Goal: Check status: Check status

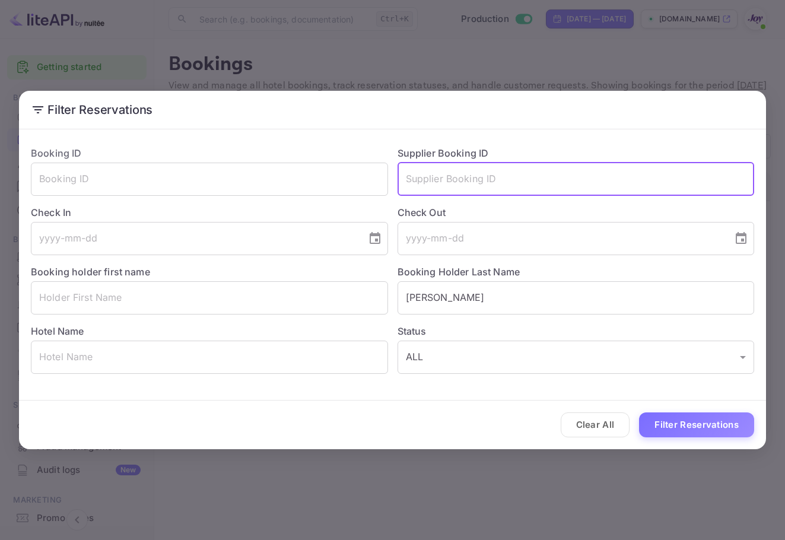
drag, startPoint x: 499, startPoint y: 188, endPoint x: 489, endPoint y: 202, distance: 16.6
click at [499, 189] on input "text" at bounding box center [575, 178] width 357 height 33
paste input "[PERSON_NAME]"
type input "[PERSON_NAME]"
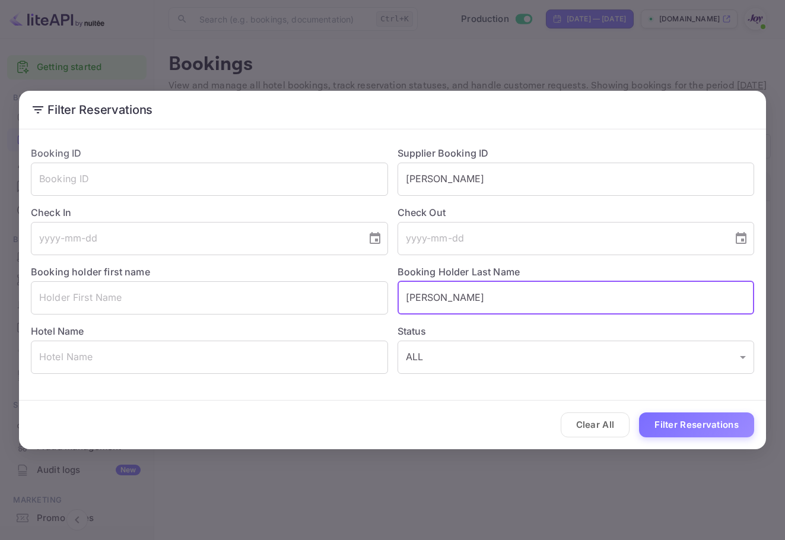
drag, startPoint x: 470, startPoint y: 295, endPoint x: 416, endPoint y: 298, distance: 53.4
click at [416, 298] on input "[PERSON_NAME]" at bounding box center [575, 297] width 357 height 33
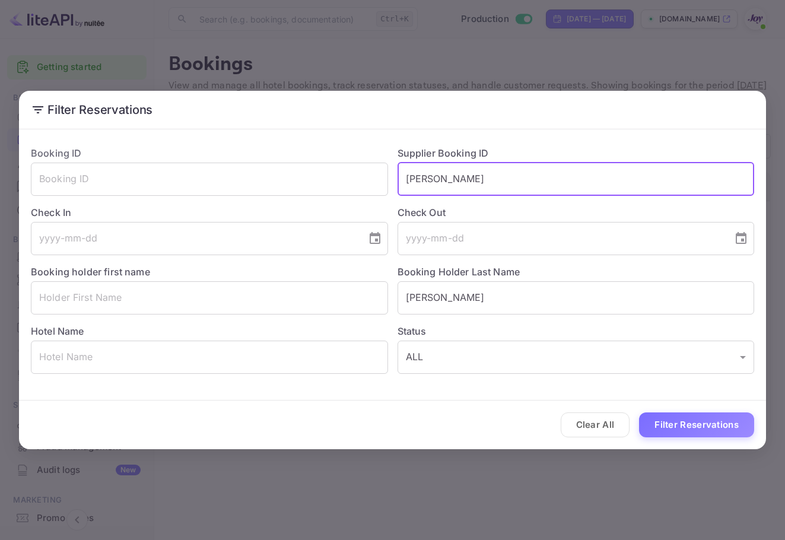
drag, startPoint x: 496, startPoint y: 180, endPoint x: 404, endPoint y: 182, distance: 91.9
click at [403, 173] on input "[PERSON_NAME]" at bounding box center [575, 178] width 357 height 33
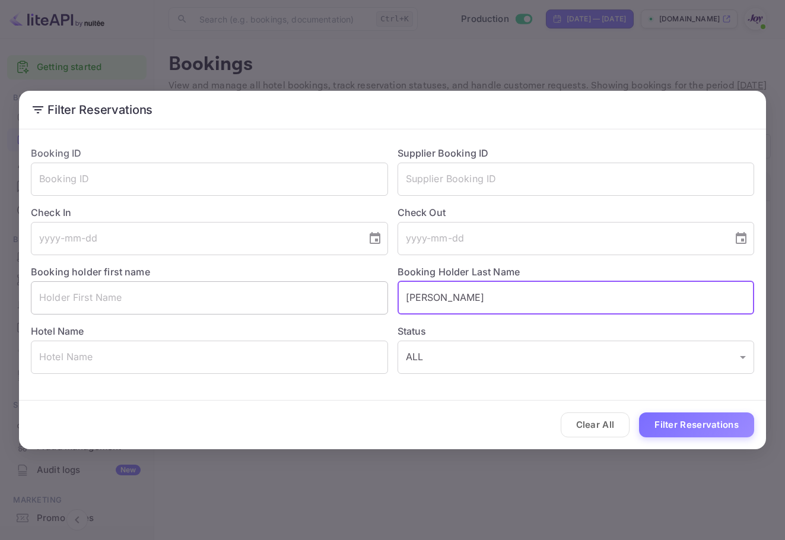
drag, startPoint x: 485, startPoint y: 295, endPoint x: 358, endPoint y: 294, distance: 127.5
click at [358, 294] on div "Booking ID ​ Supplier Booking ID ​ Check In ​ Check Out ​ Booking holder first …" at bounding box center [387, 254] width 732 height 237
paste input "[PERSON_NAME]"
type input "[PERSON_NAME]"
click at [734, 418] on button "Filter Reservations" at bounding box center [696, 425] width 115 height 26
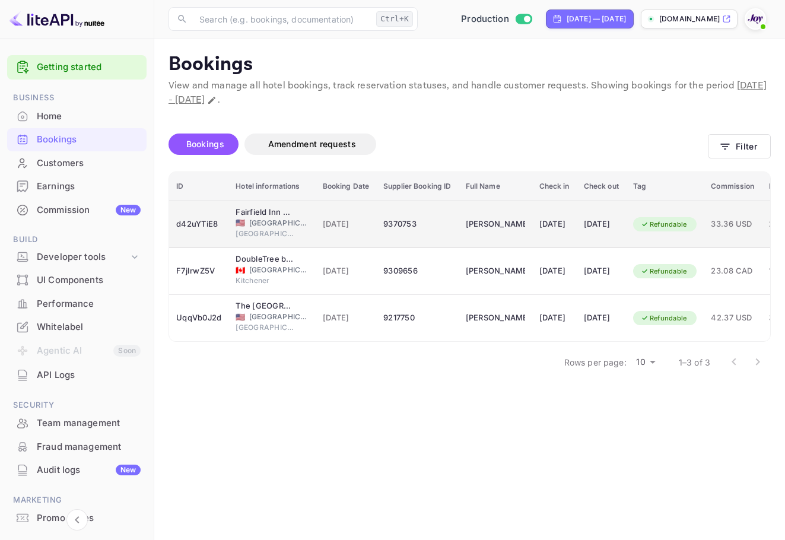
click at [488, 237] on td "[PERSON_NAME]" at bounding box center [495, 223] width 74 height 47
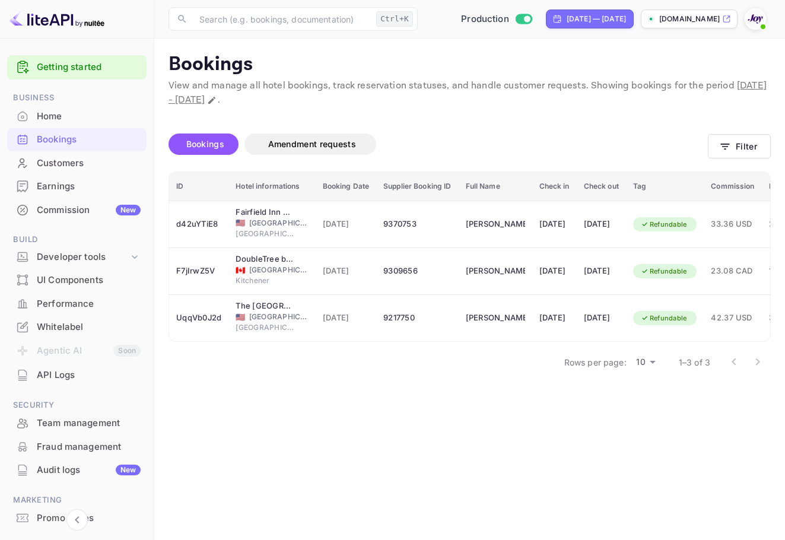
scroll to position [237, 0]
drag, startPoint x: 531, startPoint y: 66, endPoint x: 720, endPoint y: 125, distance: 197.9
click at [726, 156] on button "Filter" at bounding box center [738, 146] width 63 height 24
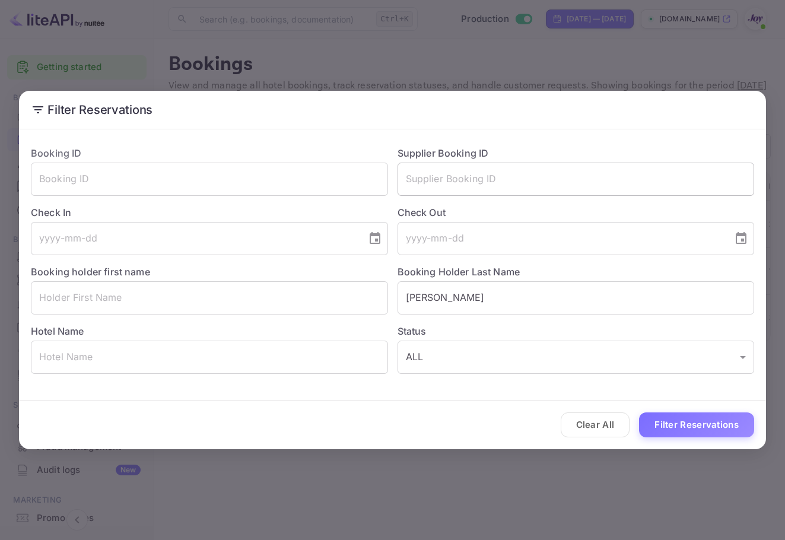
click at [470, 183] on input "text" at bounding box center [575, 178] width 357 height 33
drag, startPoint x: 476, startPoint y: 268, endPoint x: 513, endPoint y: 279, distance: 38.5
click at [477, 270] on label "Booking Holder Last Name" at bounding box center [458, 272] width 123 height 12
click at [509, 297] on input "[PERSON_NAME]" at bounding box center [575, 297] width 357 height 33
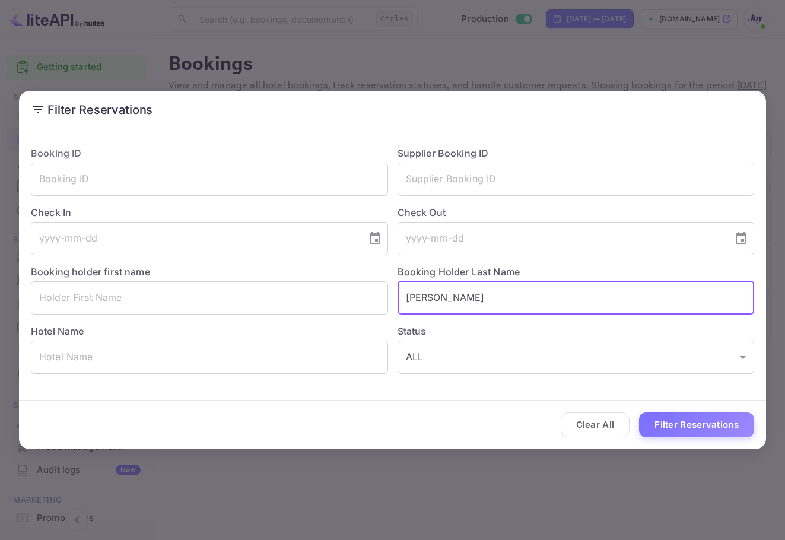
click at [509, 297] on input "[PERSON_NAME]" at bounding box center [575, 297] width 357 height 33
paste input "[PERSON_NAME]"
type input "[PERSON_NAME]"
click at [685, 415] on button "Filter Reservations" at bounding box center [696, 425] width 115 height 26
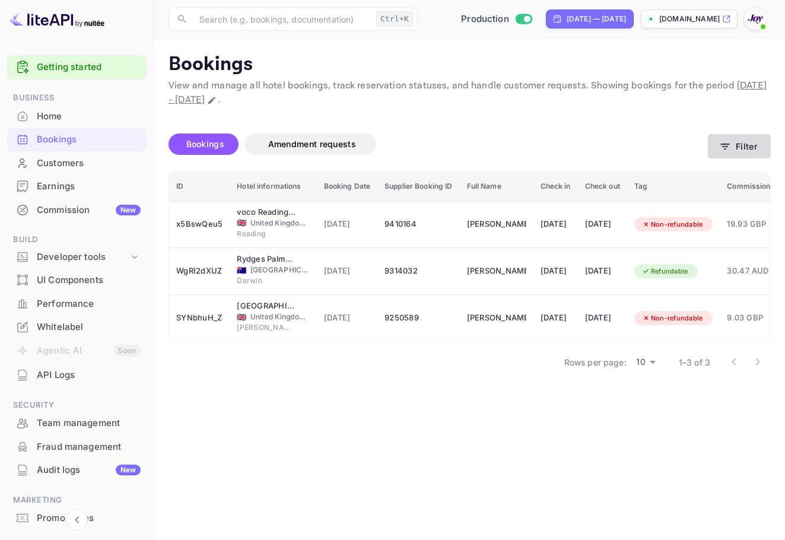
click at [712, 144] on button "Filter" at bounding box center [738, 146] width 63 height 24
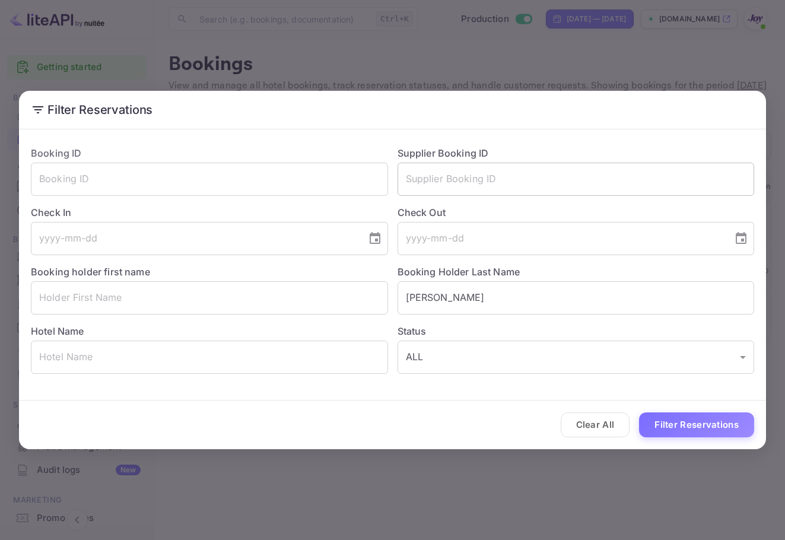
click at [509, 181] on input "text" at bounding box center [575, 178] width 357 height 33
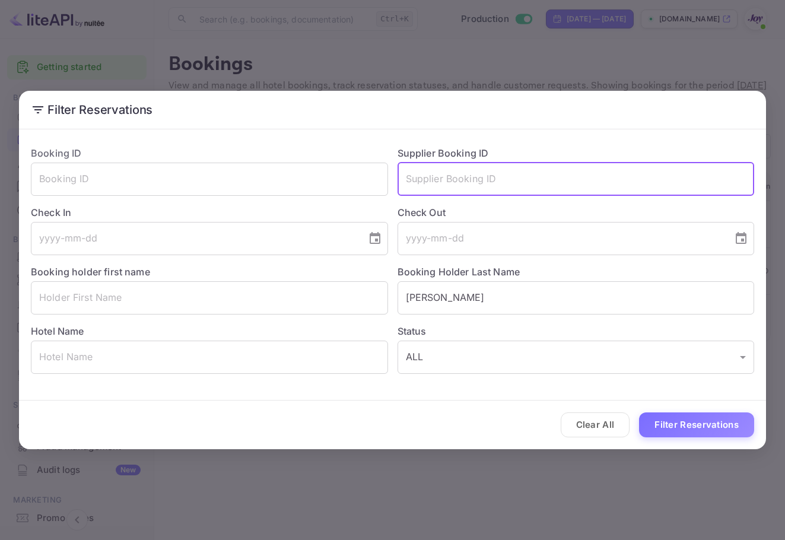
paste input "9348973"
type input "9348973"
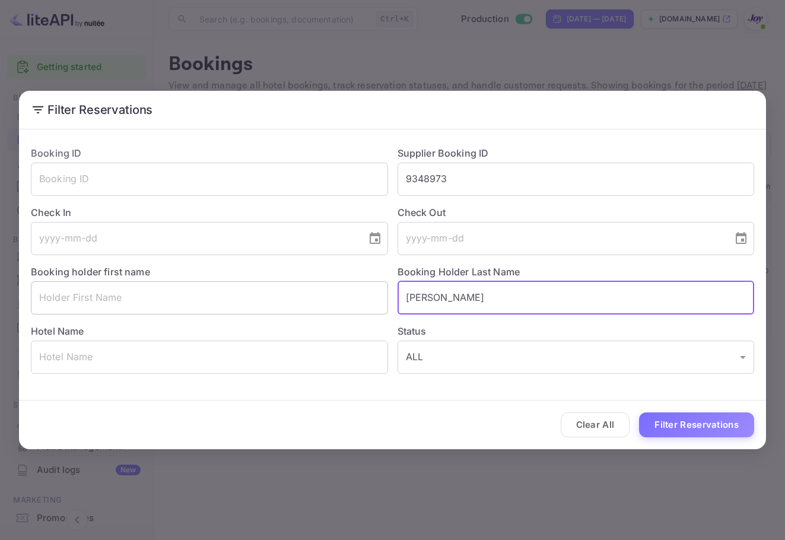
drag, startPoint x: 464, startPoint y: 302, endPoint x: 333, endPoint y: 289, distance: 132.3
click at [327, 290] on div "Booking ID ​ Supplier Booking ID 9348973 ​ Check In ​ Check Out ​ Booking holde…" at bounding box center [387, 254] width 732 height 237
click at [719, 431] on button "Filter Reservations" at bounding box center [696, 425] width 115 height 26
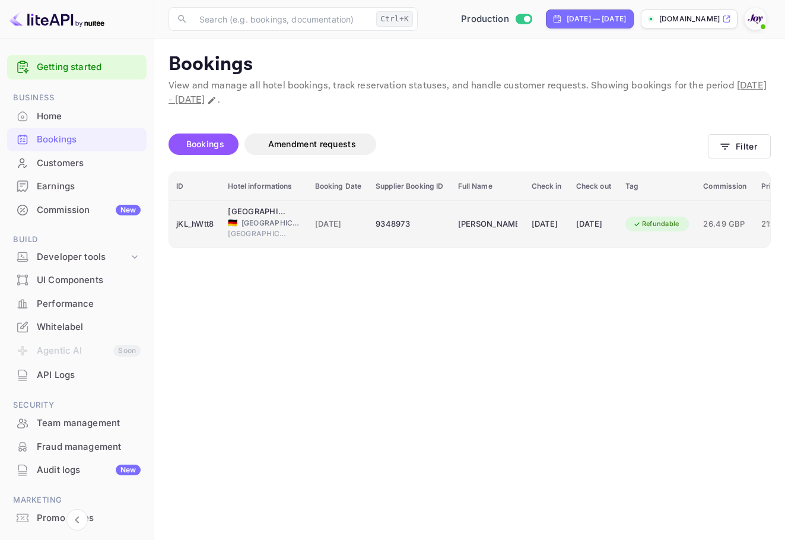
click at [377, 217] on td "9348973" at bounding box center [409, 223] width 82 height 47
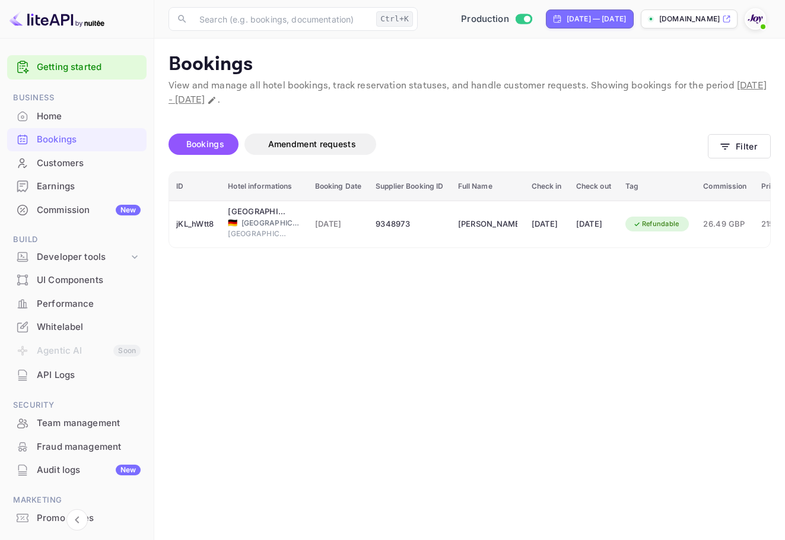
click at [709, 159] on div "Bookings Amendment requests Filter" at bounding box center [469, 147] width 602 height 50
click at [736, 151] on button "Filter" at bounding box center [738, 146] width 63 height 24
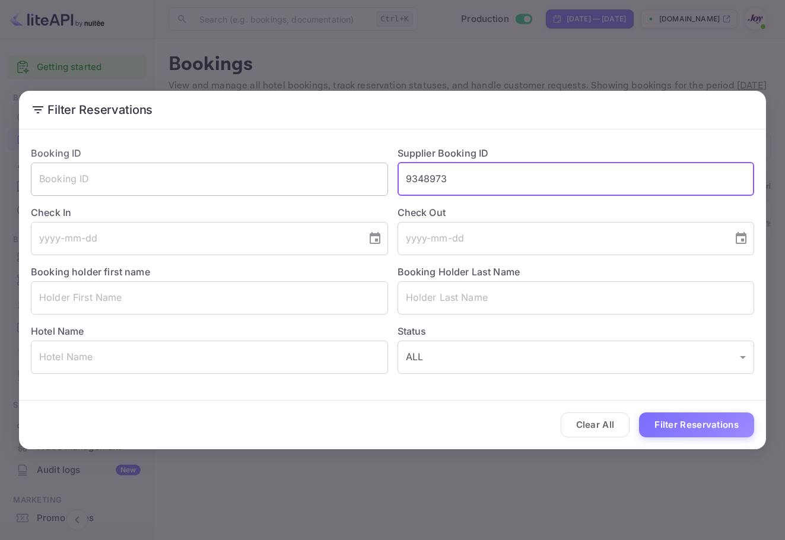
drag, startPoint x: 503, startPoint y: 185, endPoint x: 333, endPoint y: 188, distance: 170.2
click at [333, 188] on div "Booking ID ​ Supplier Booking ID 9348973 ​ Check In ​ Check Out ​ Booking holde…" at bounding box center [387, 254] width 732 height 237
paste input "[PERSON_NAME]"
type input "9348973"
click at [464, 180] on input "9348973" at bounding box center [575, 178] width 357 height 33
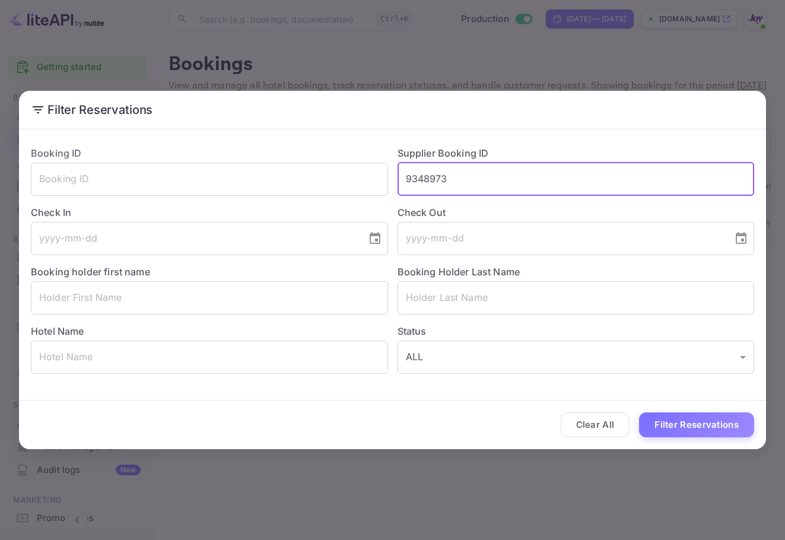
click at [464, 180] on input "9348973" at bounding box center [575, 178] width 357 height 33
click at [479, 321] on div "Status ALL ALL ​" at bounding box center [571, 343] width 366 height 59
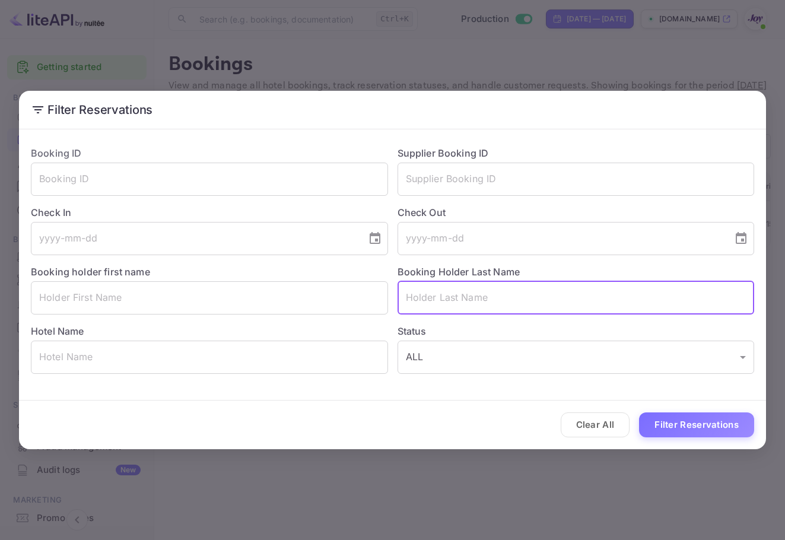
click at [476, 307] on input "text" at bounding box center [575, 297] width 357 height 33
paste input "[PERSON_NAME]"
type input "[PERSON_NAME]"
click at [680, 425] on button "Filter Reservations" at bounding box center [696, 425] width 115 height 26
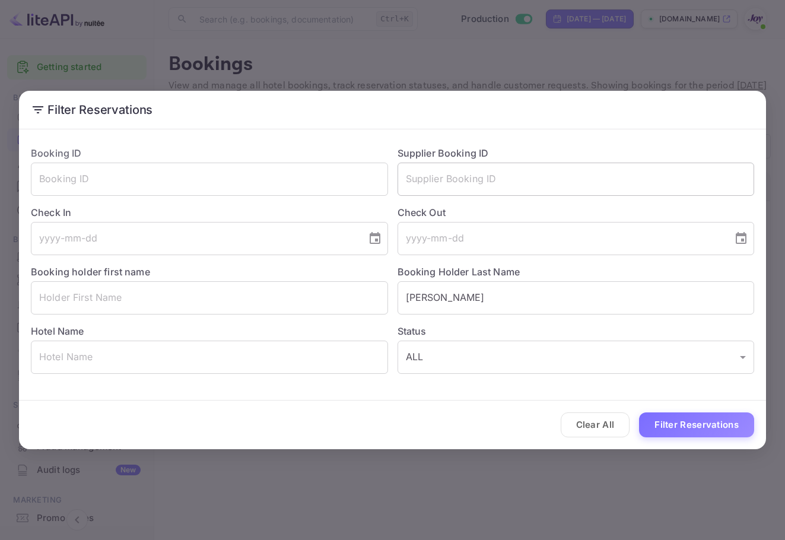
click at [508, 176] on input "text" at bounding box center [575, 178] width 357 height 33
paste input "9511883"
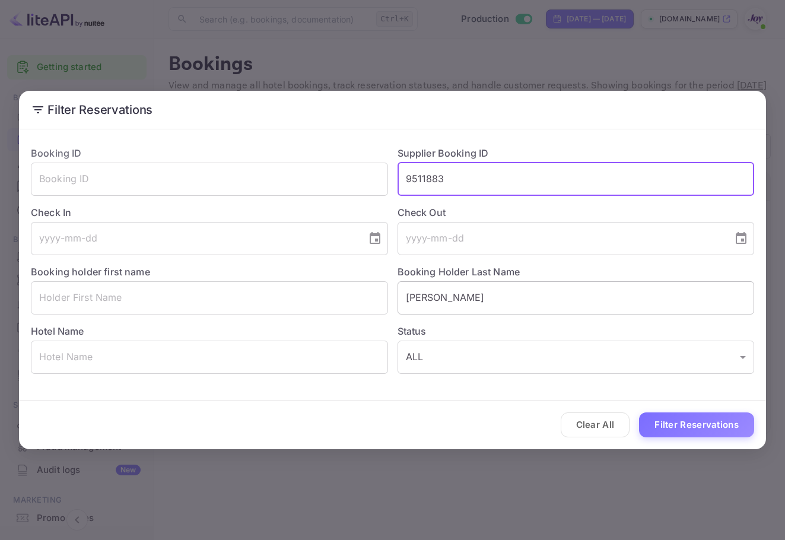
type input "9511883"
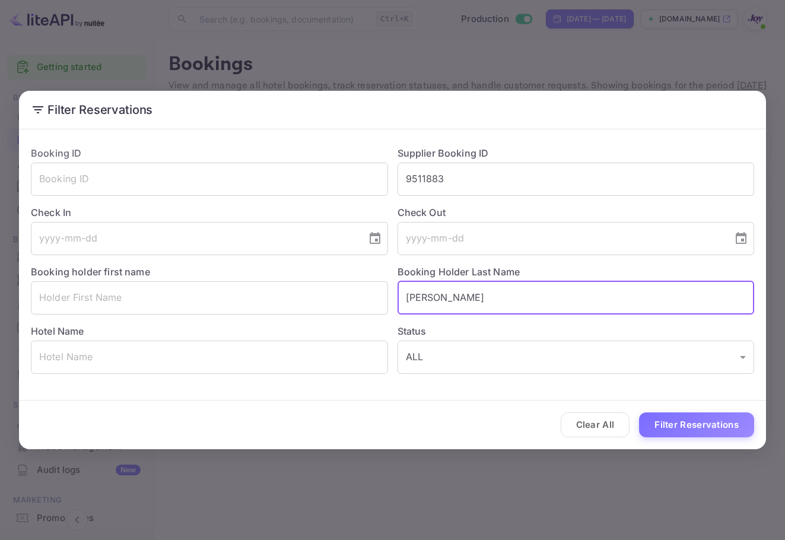
drag, startPoint x: 509, startPoint y: 301, endPoint x: 289, endPoint y: 279, distance: 221.6
click at [289, 279] on div "Booking ID ​ Supplier Booking ID 9511883 ​ Check In ​ Check Out ​ Booking holde…" at bounding box center [387, 254] width 732 height 237
click at [726, 422] on button "Filter Reservations" at bounding box center [696, 425] width 115 height 26
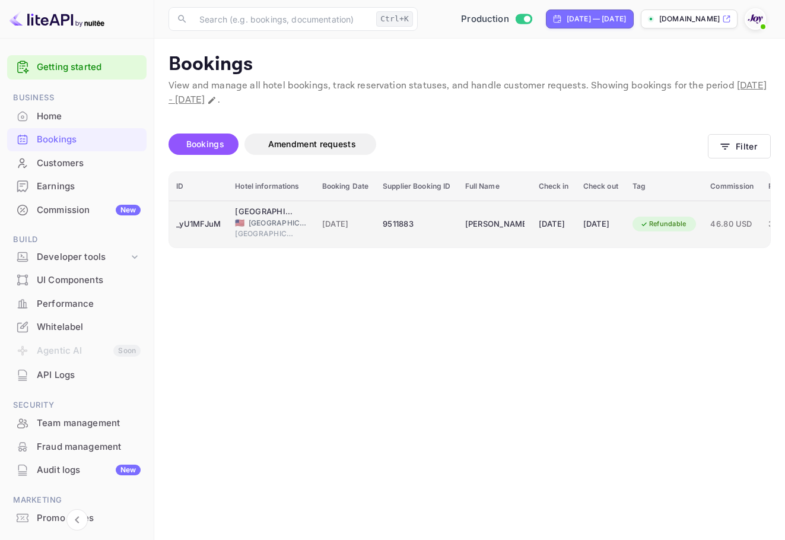
click at [563, 223] on div "[DATE]" at bounding box center [553, 224] width 30 height 19
